Goal: Navigation & Orientation: Find specific page/section

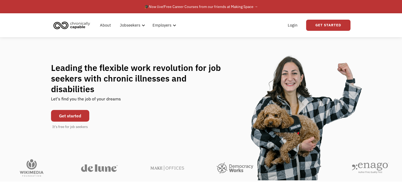
click at [69, 114] on link "Get started" at bounding box center [70, 116] width 38 height 12
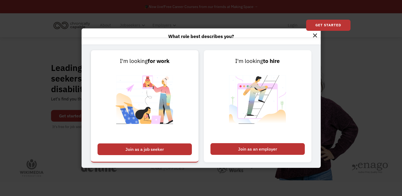
click at [138, 146] on div "Join as a job seeker" at bounding box center [144, 149] width 94 height 12
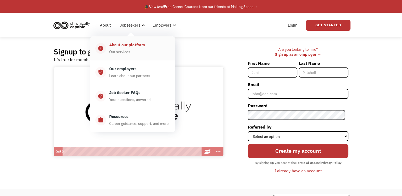
click at [136, 49] on div "About our platform Our services" at bounding box center [138, 48] width 64 height 13
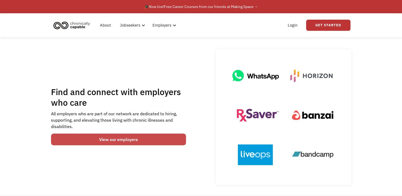
click at [162, 136] on link "View our employers" at bounding box center [118, 140] width 135 height 12
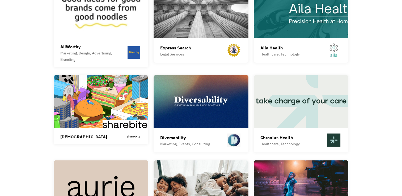
scroll to position [1372, 0]
